Goal: Task Accomplishment & Management: Use online tool/utility

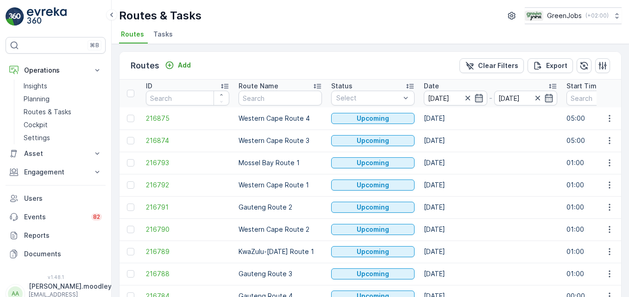
click at [360, 44] on div "Routes Add Clear Filters Export ID Route Name Status Select Date [DATE] - [DATE…" at bounding box center [370, 170] width 517 height 253
click at [192, 209] on span "216791" at bounding box center [187, 207] width 83 height 9
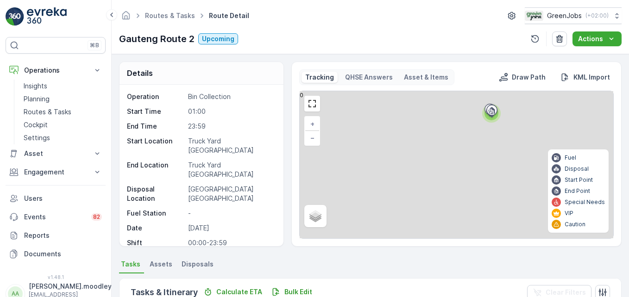
click at [347, 268] on ul "Tasks Assets Disposals" at bounding box center [370, 266] width 502 height 16
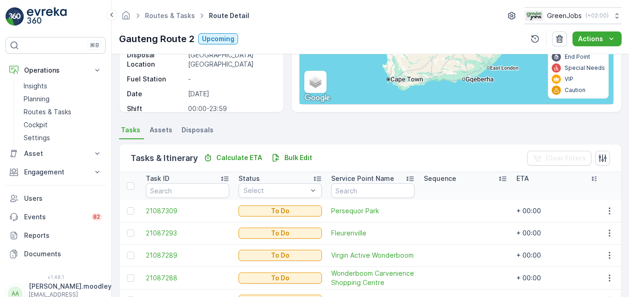
scroll to position [189, 0]
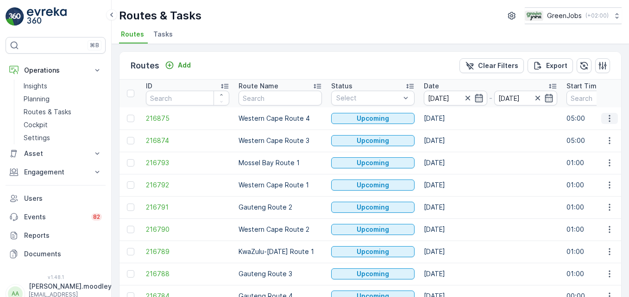
click at [605, 117] on icon "button" at bounding box center [609, 118] width 9 height 9
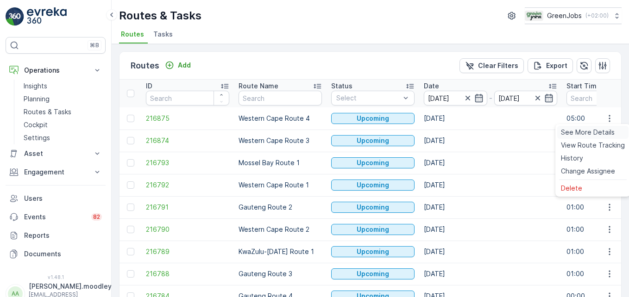
click at [600, 131] on span "See More Details" at bounding box center [588, 132] width 54 height 9
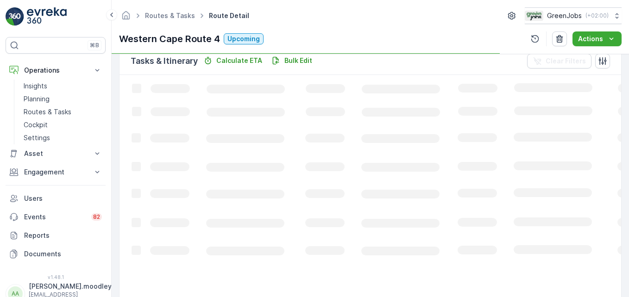
scroll to position [181, 0]
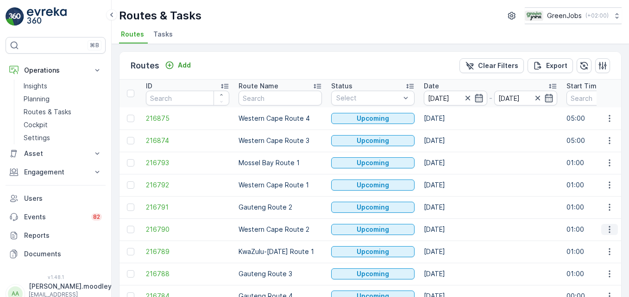
click at [605, 231] on icon "button" at bounding box center [609, 229] width 9 height 9
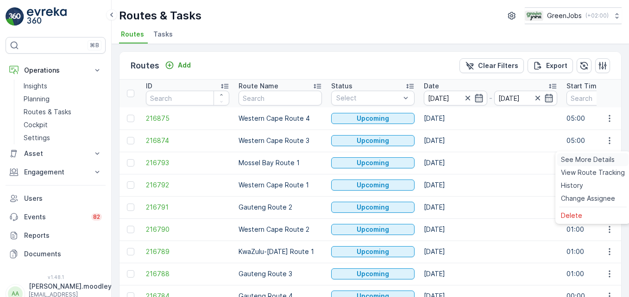
click at [587, 160] on span "See More Details" at bounding box center [588, 159] width 54 height 9
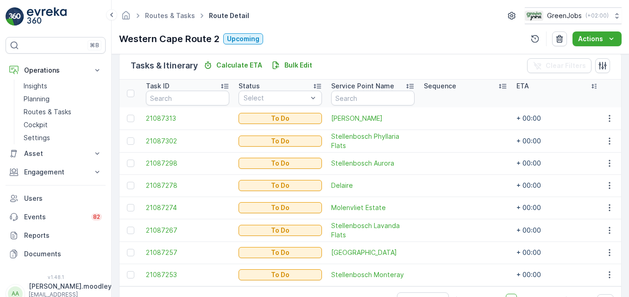
scroll to position [260, 0]
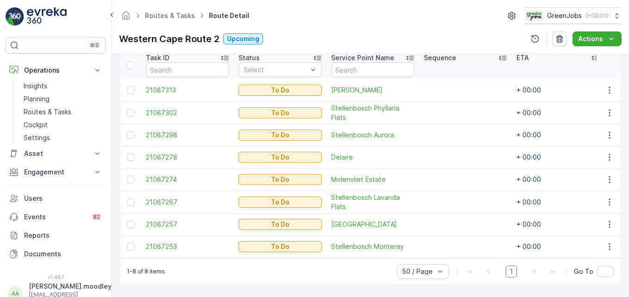
click at [356, 273] on div "1-8 of 8 items 50 / Page 1 Go To" at bounding box center [369, 271] width 501 height 26
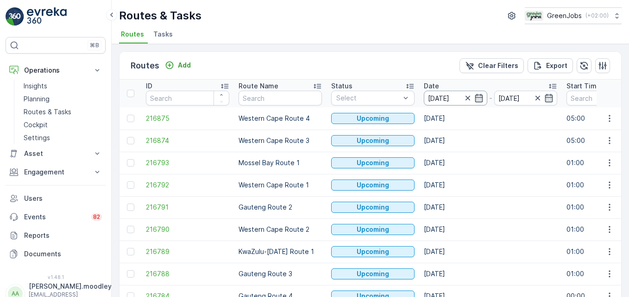
click at [453, 101] on input "[DATE]" at bounding box center [455, 98] width 63 height 15
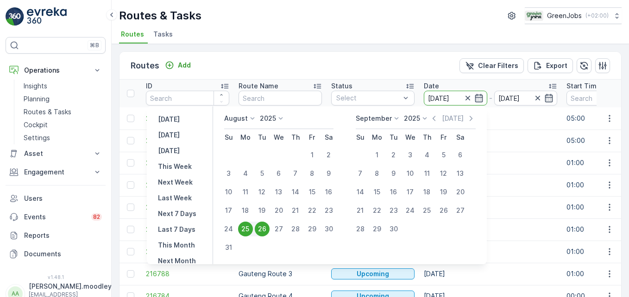
click at [267, 226] on div "26" at bounding box center [262, 229] width 15 height 15
type input "[DATE]"
click at [268, 227] on div "26" at bounding box center [262, 229] width 15 height 15
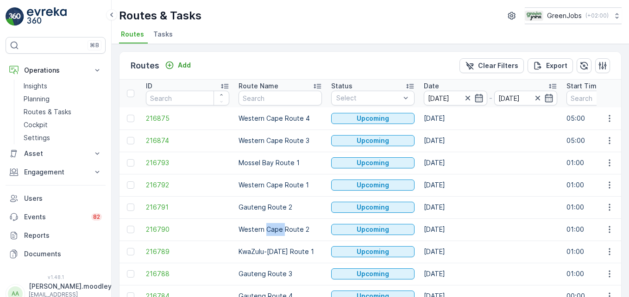
click at [268, 227] on td "Western Cape Route 2" at bounding box center [280, 229] width 93 height 22
click at [606, 139] on icon "button" at bounding box center [609, 140] width 9 height 9
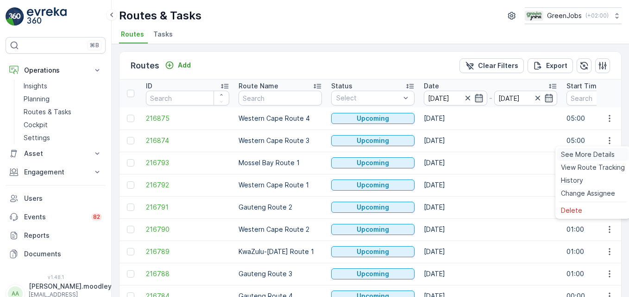
click at [601, 155] on span "See More Details" at bounding box center [588, 154] width 54 height 9
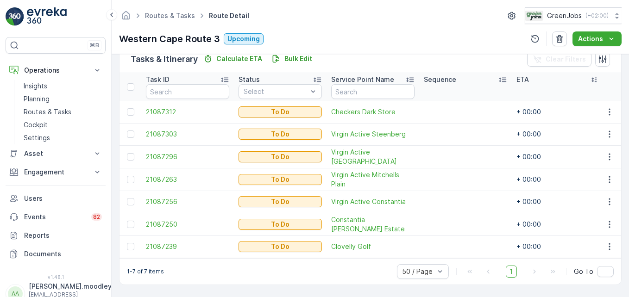
scroll to position [237, 0]
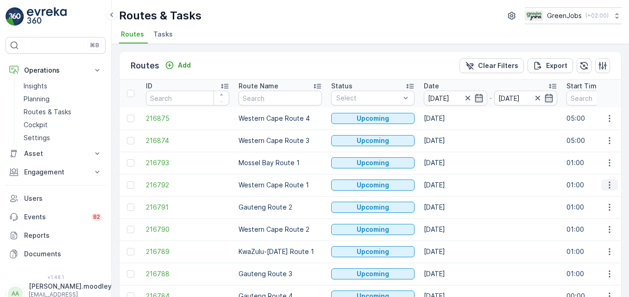
click at [608, 183] on icon "button" at bounding box center [608, 185] width 1 height 7
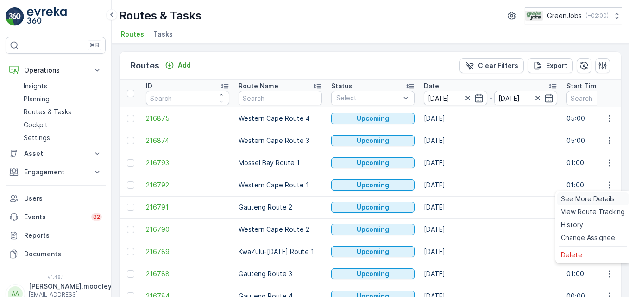
click at [599, 198] on span "See More Details" at bounding box center [588, 198] width 54 height 9
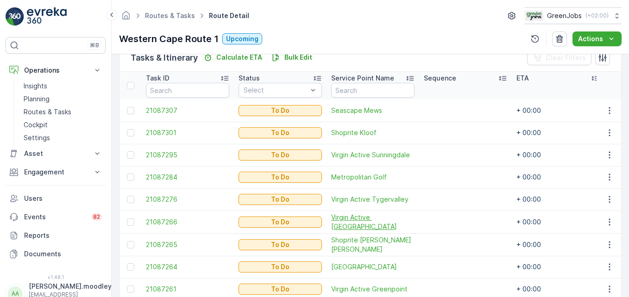
scroll to position [231, 0]
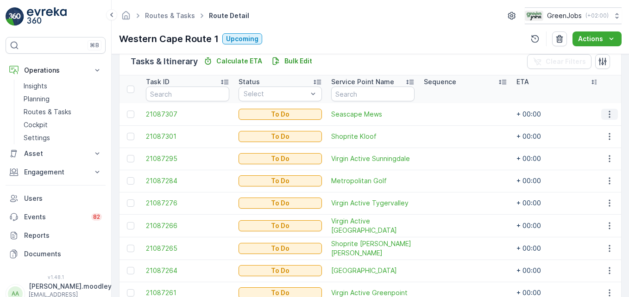
click at [601, 111] on button "button" at bounding box center [609, 114] width 17 height 11
click at [601, 152] on span "Change Route" at bounding box center [585, 154] width 45 height 9
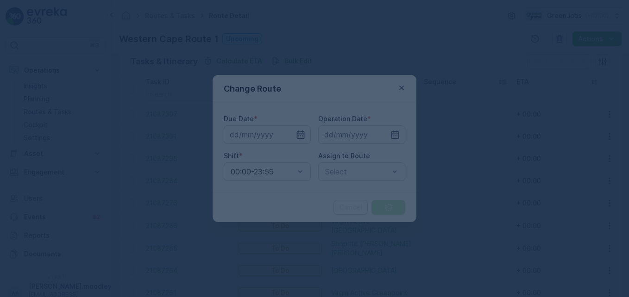
type input "[DATE]"
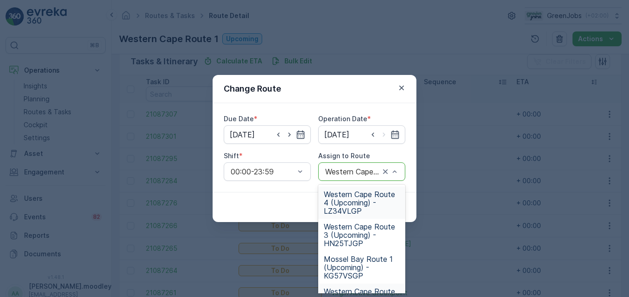
click at [355, 206] on span "Western Cape Route 4 (Upcoming) - LZ34VLGP" at bounding box center [362, 202] width 76 height 25
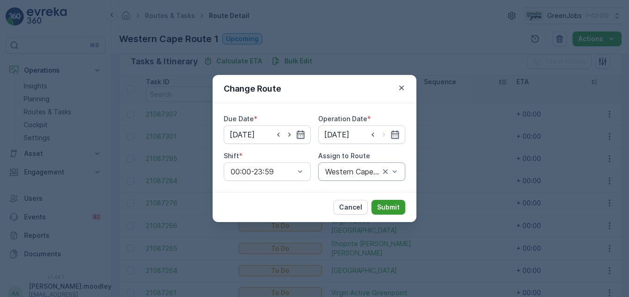
click at [382, 206] on p "Submit" at bounding box center [388, 207] width 23 height 9
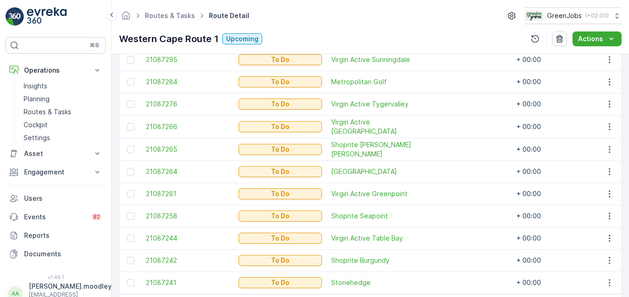
scroll to position [324, 0]
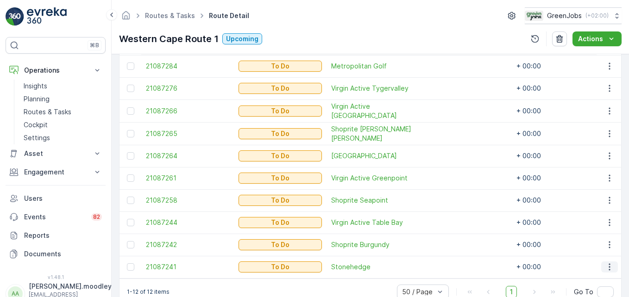
click at [609, 269] on icon "button" at bounding box center [609, 266] width 9 height 9
click at [591, 197] on span "See More Details" at bounding box center [590, 196] width 54 height 9
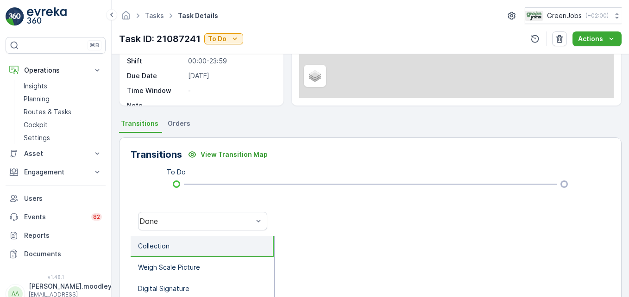
scroll to position [185, 0]
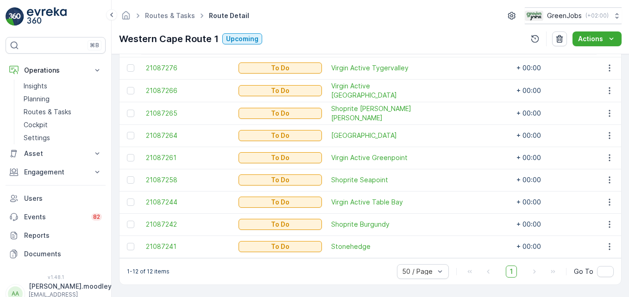
scroll to position [348, 0]
click at [608, 243] on icon "button" at bounding box center [608, 246] width 1 height 7
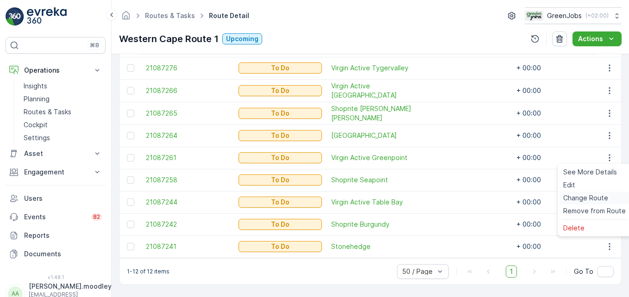
click at [585, 199] on span "Change Route" at bounding box center [585, 198] width 45 height 9
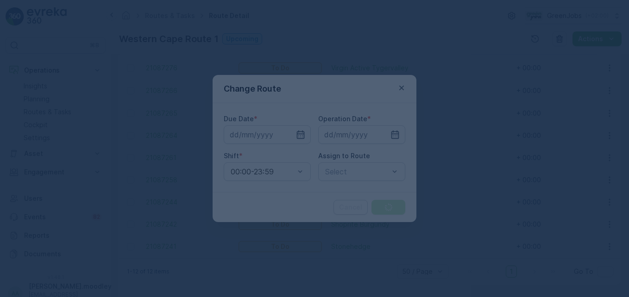
type input "[DATE]"
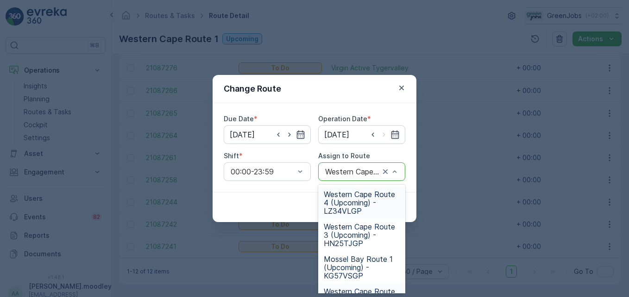
click at [345, 206] on span "Western Cape Route 4 (Upcoming) - LZ34VLGP" at bounding box center [362, 202] width 76 height 25
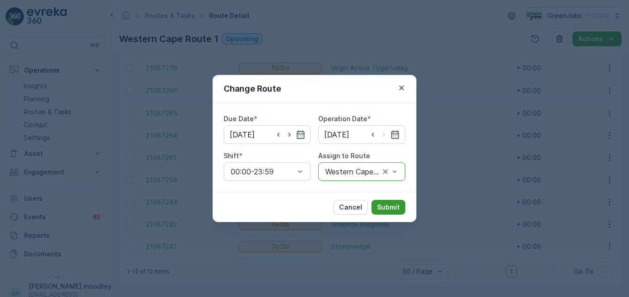
click at [385, 209] on p "Submit" at bounding box center [388, 207] width 23 height 9
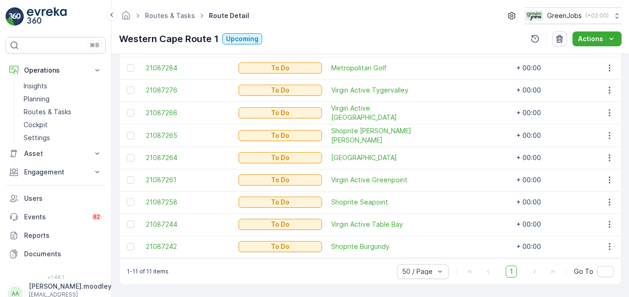
scroll to position [279, 0]
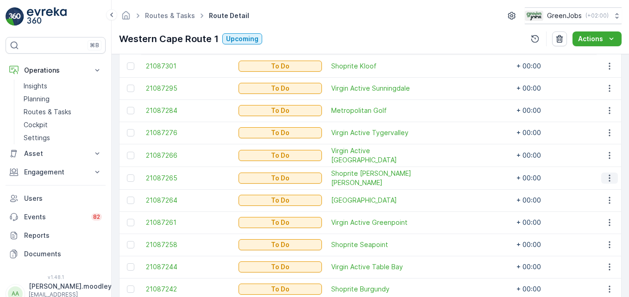
click at [609, 181] on icon "button" at bounding box center [609, 178] width 9 height 9
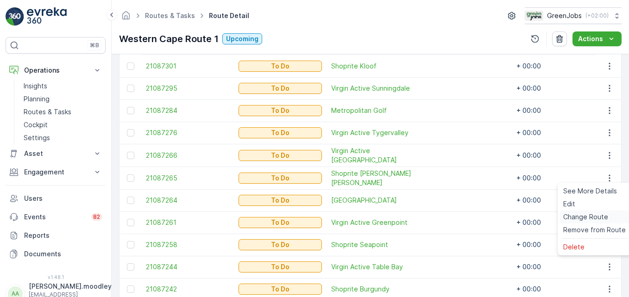
click at [589, 218] on span "Change Route" at bounding box center [585, 216] width 45 height 9
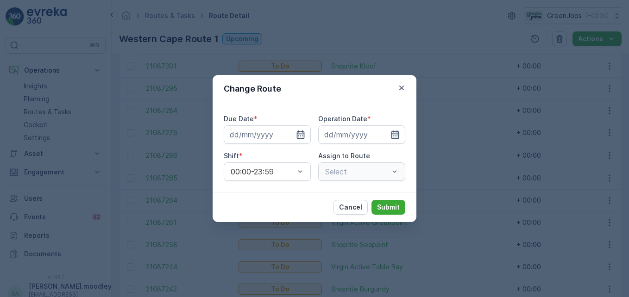
type input "[DATE]"
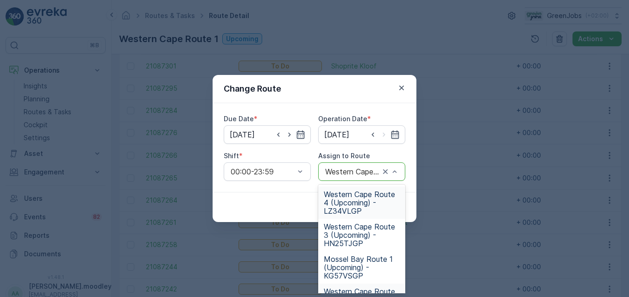
click at [349, 205] on span "Western Cape Route 4 (Upcoming) - LZ34VLGP" at bounding box center [362, 202] width 76 height 25
click at [357, 202] on span "Western Cape Route 4 (Upcoming) - LZ34VLGP" at bounding box center [362, 202] width 76 height 25
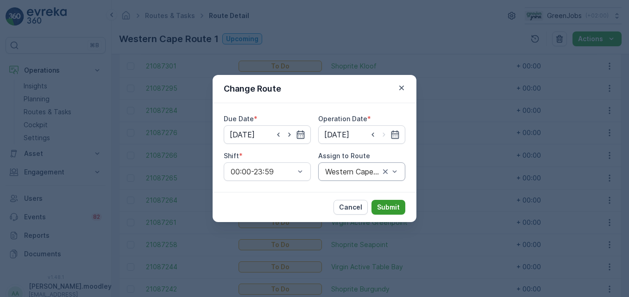
click at [396, 207] on p "Submit" at bounding box center [388, 207] width 23 height 9
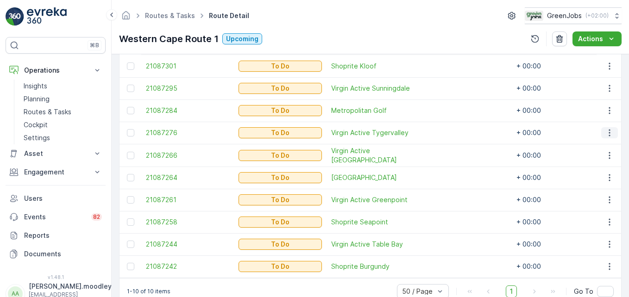
click at [608, 131] on icon "button" at bounding box center [609, 132] width 9 height 9
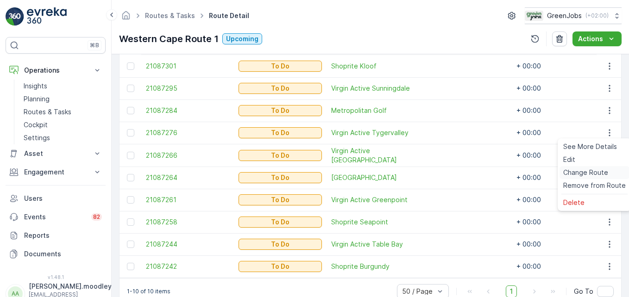
click at [593, 174] on span "Change Route" at bounding box center [585, 172] width 45 height 9
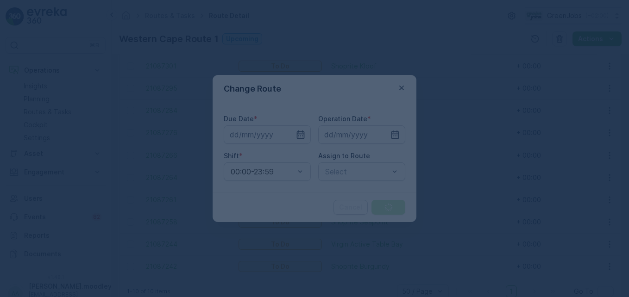
type input "[DATE]"
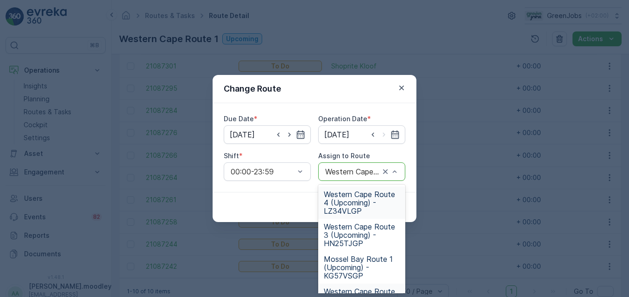
click at [334, 211] on span "Western Cape Route 4 (Upcoming) - LZ34VLGP" at bounding box center [362, 202] width 76 height 25
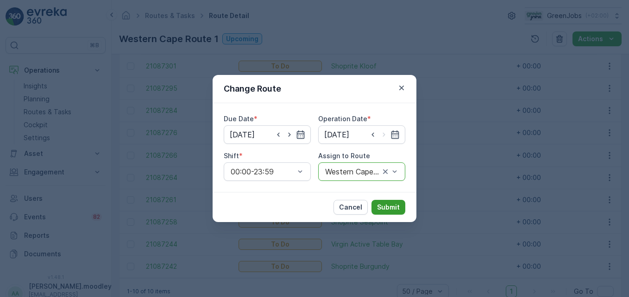
click at [385, 207] on p "Submit" at bounding box center [388, 207] width 23 height 9
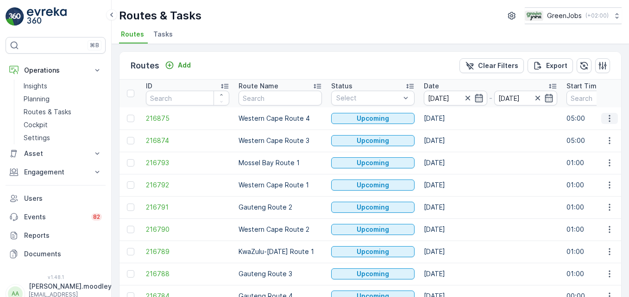
click at [608, 121] on icon "button" at bounding box center [609, 118] width 9 height 9
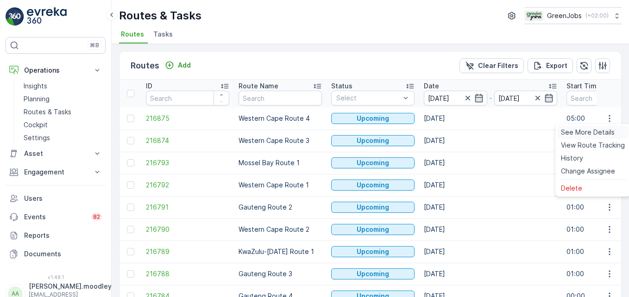
click at [602, 131] on span "See More Details" at bounding box center [588, 132] width 54 height 9
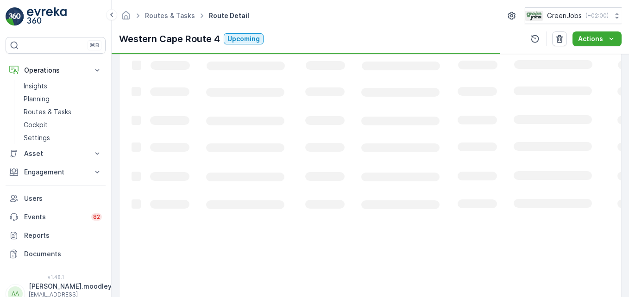
scroll to position [192, 0]
